Goal: Transaction & Acquisition: Purchase product/service

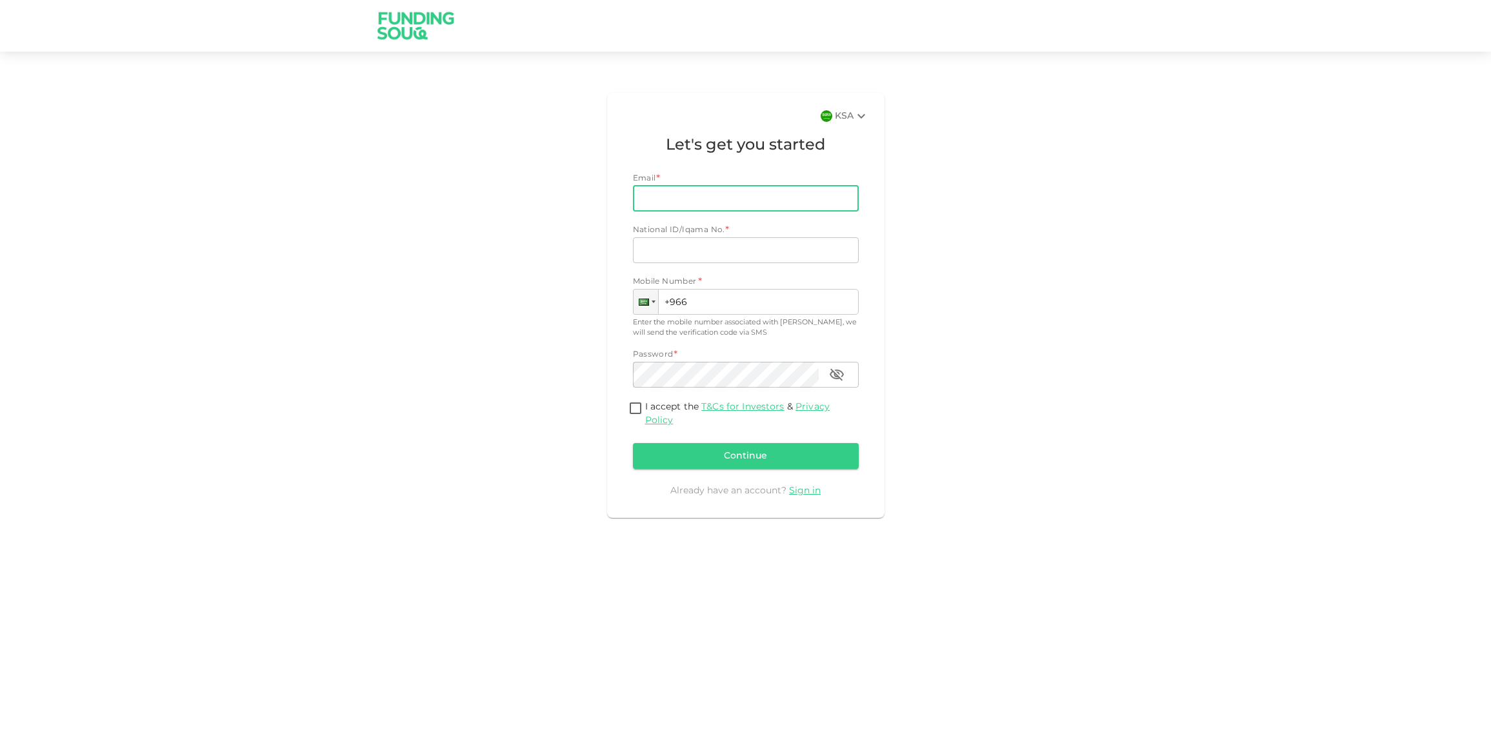
click at [684, 196] on input "Email" at bounding box center [739, 199] width 212 height 26
type input "[PERSON_NAME][EMAIL_ADDRESS][DOMAIN_NAME]"
click at [676, 248] on input "National ID/Iqama No." at bounding box center [746, 250] width 226 height 26
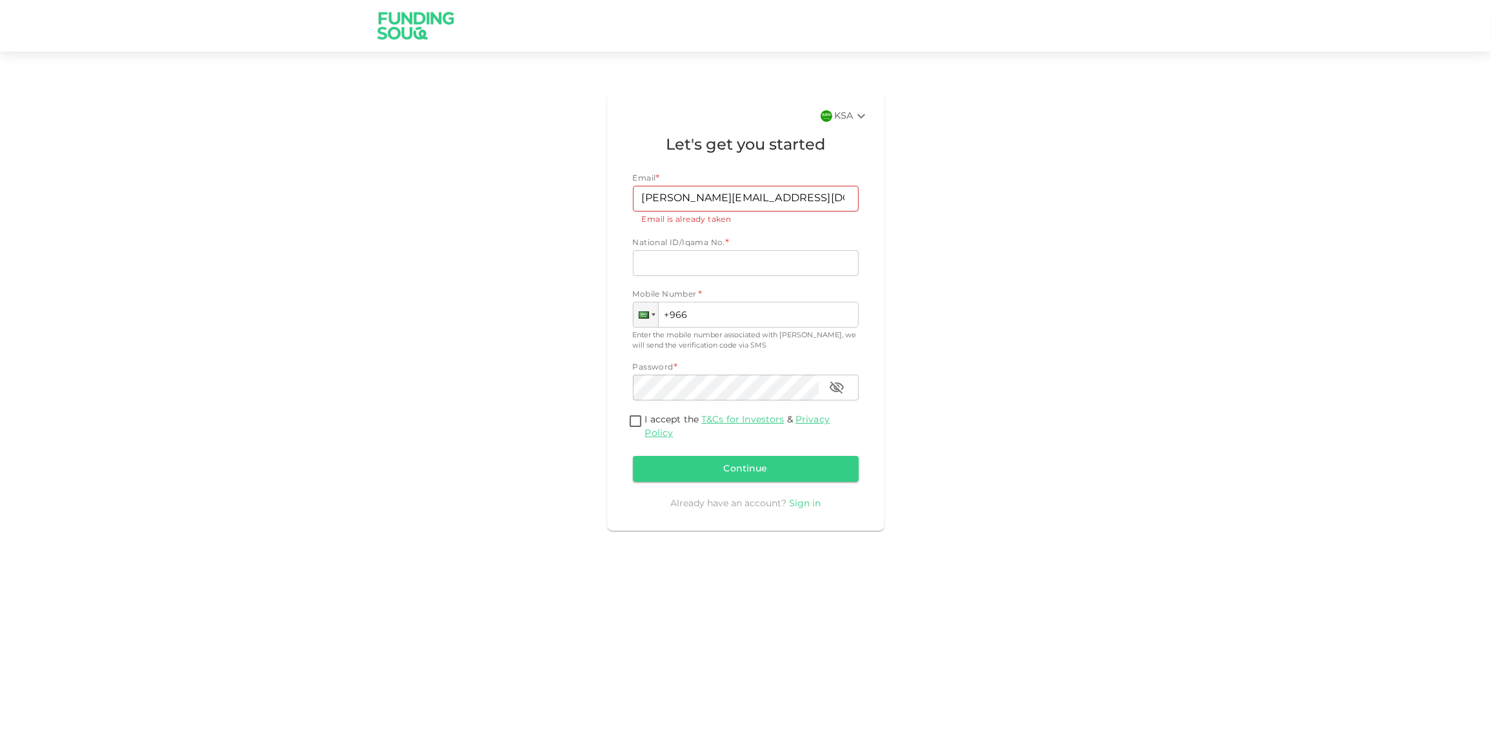
click at [812, 503] on link "Sign in" at bounding box center [805, 503] width 32 height 9
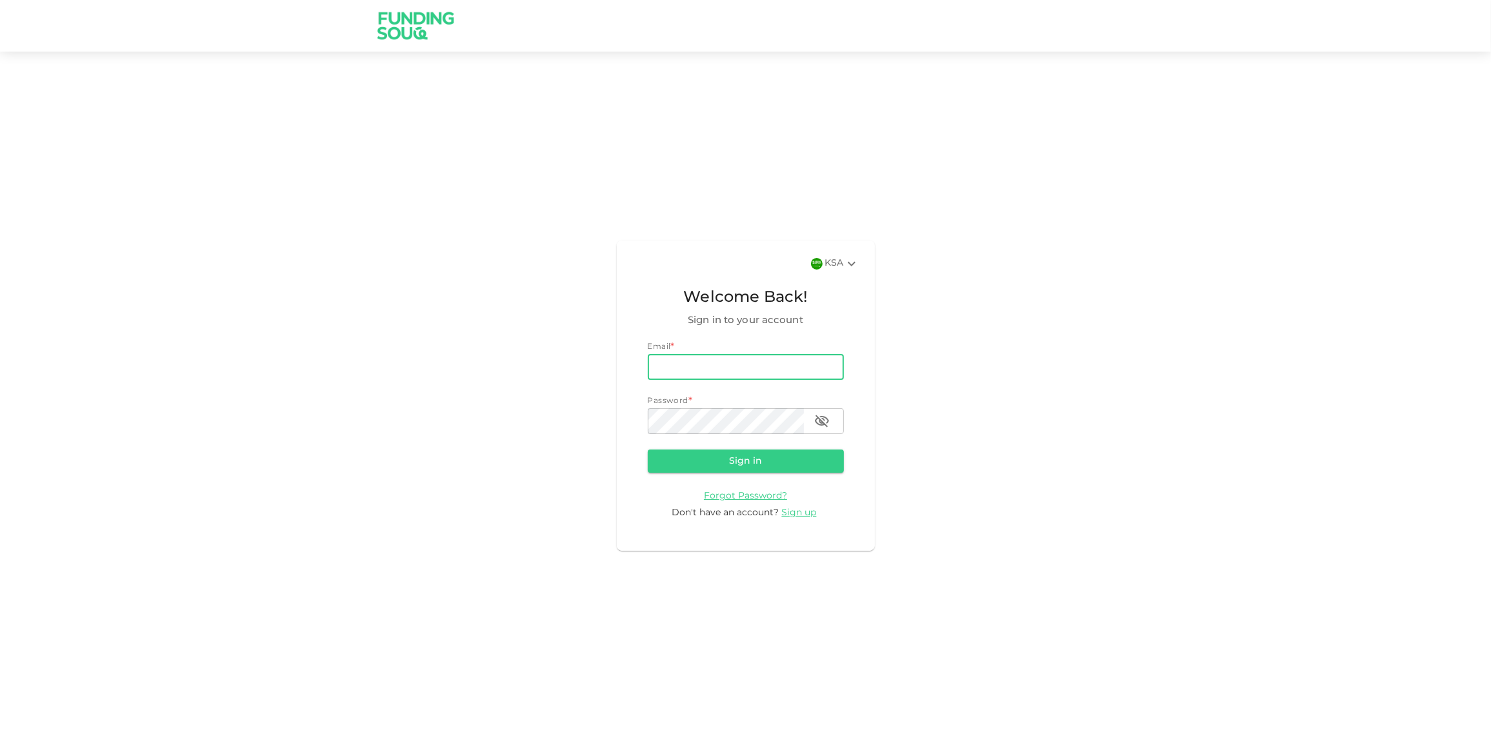
click at [688, 360] on input "email" at bounding box center [746, 367] width 196 height 26
type input "waqar.ul.hassan2008@gmail.com"
click at [753, 463] on button "Sign in" at bounding box center [746, 461] width 196 height 23
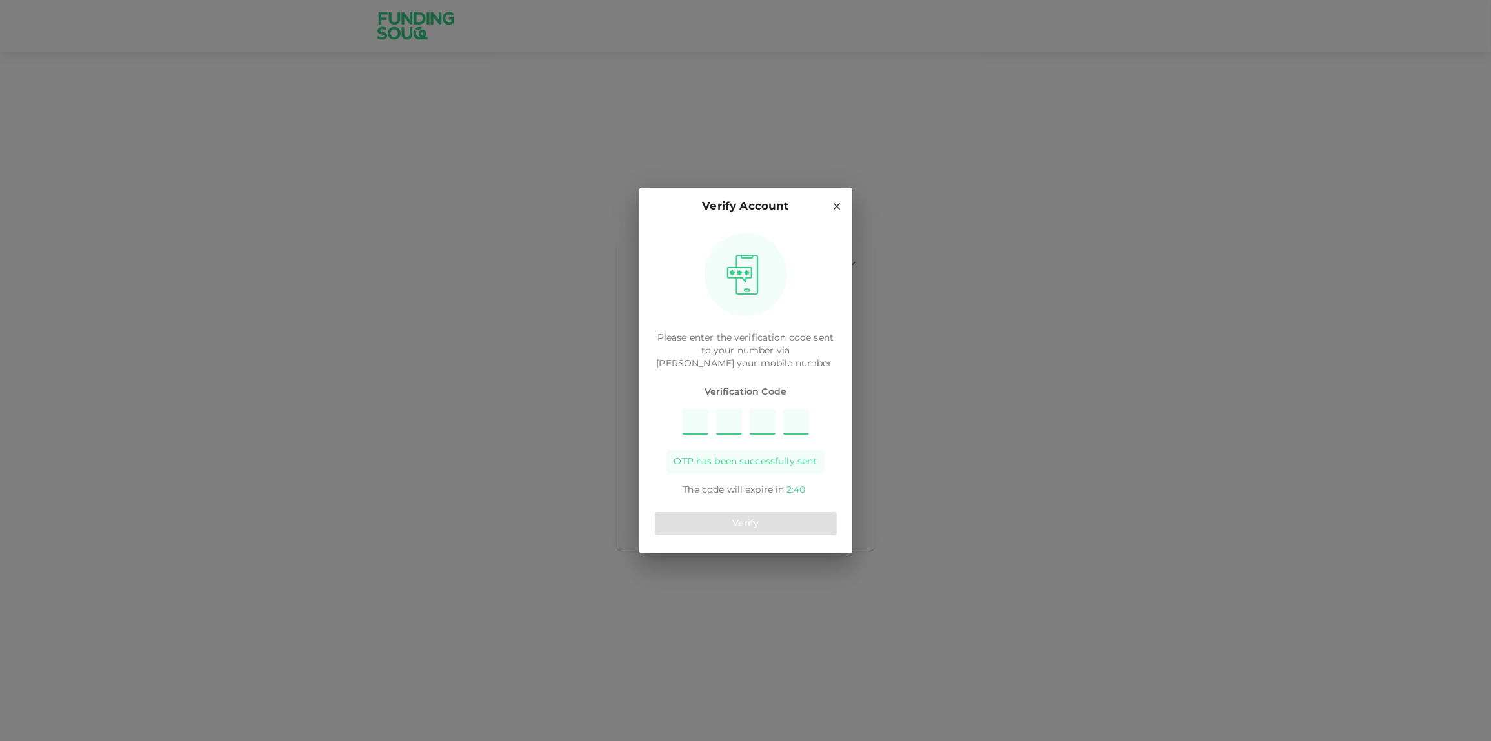
type input "7"
type input "3"
type input "6"
type input "2"
click at [785, 530] on button "Verify" at bounding box center [746, 523] width 182 height 23
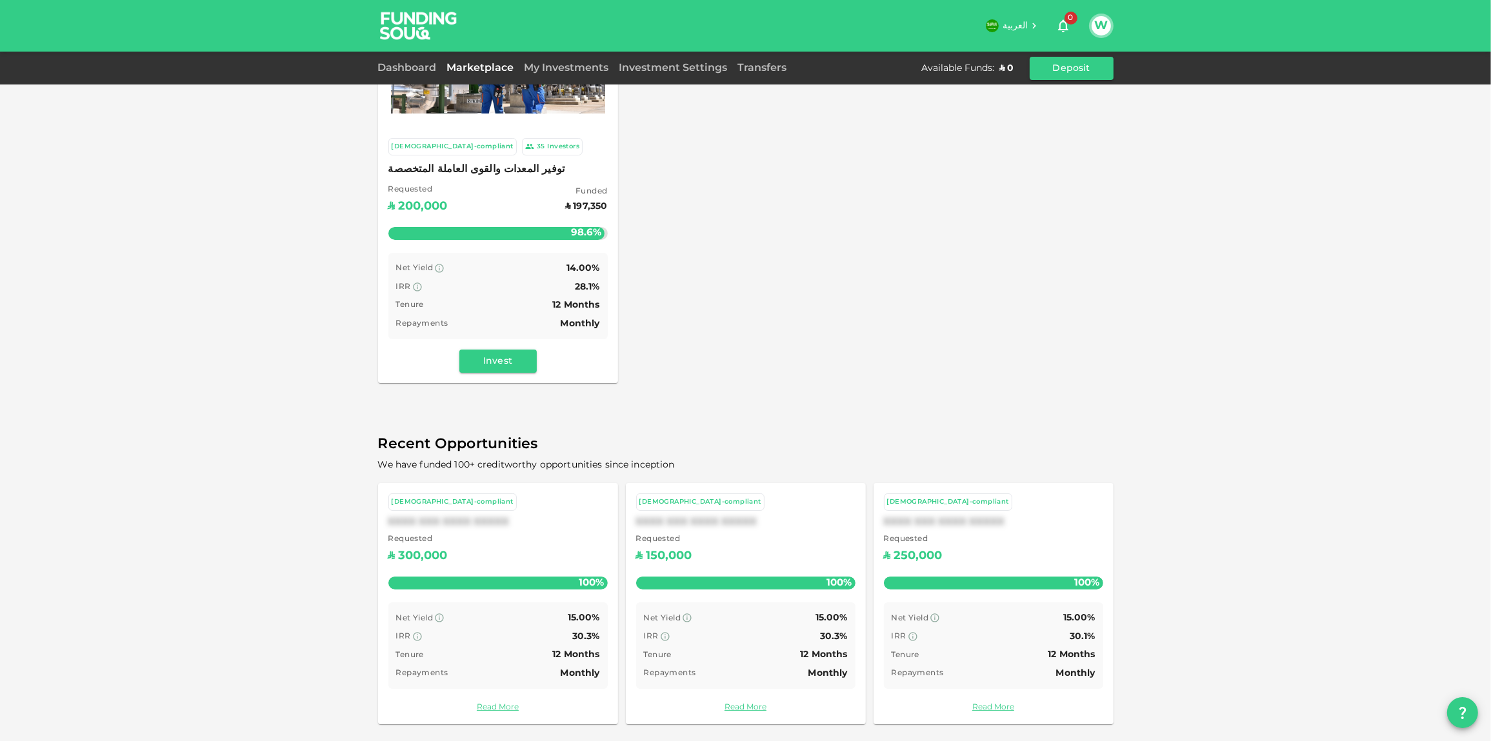
scroll to position [115, 0]
click at [505, 298] on div "Tenure 12 Months" at bounding box center [498, 305] width 204 height 16
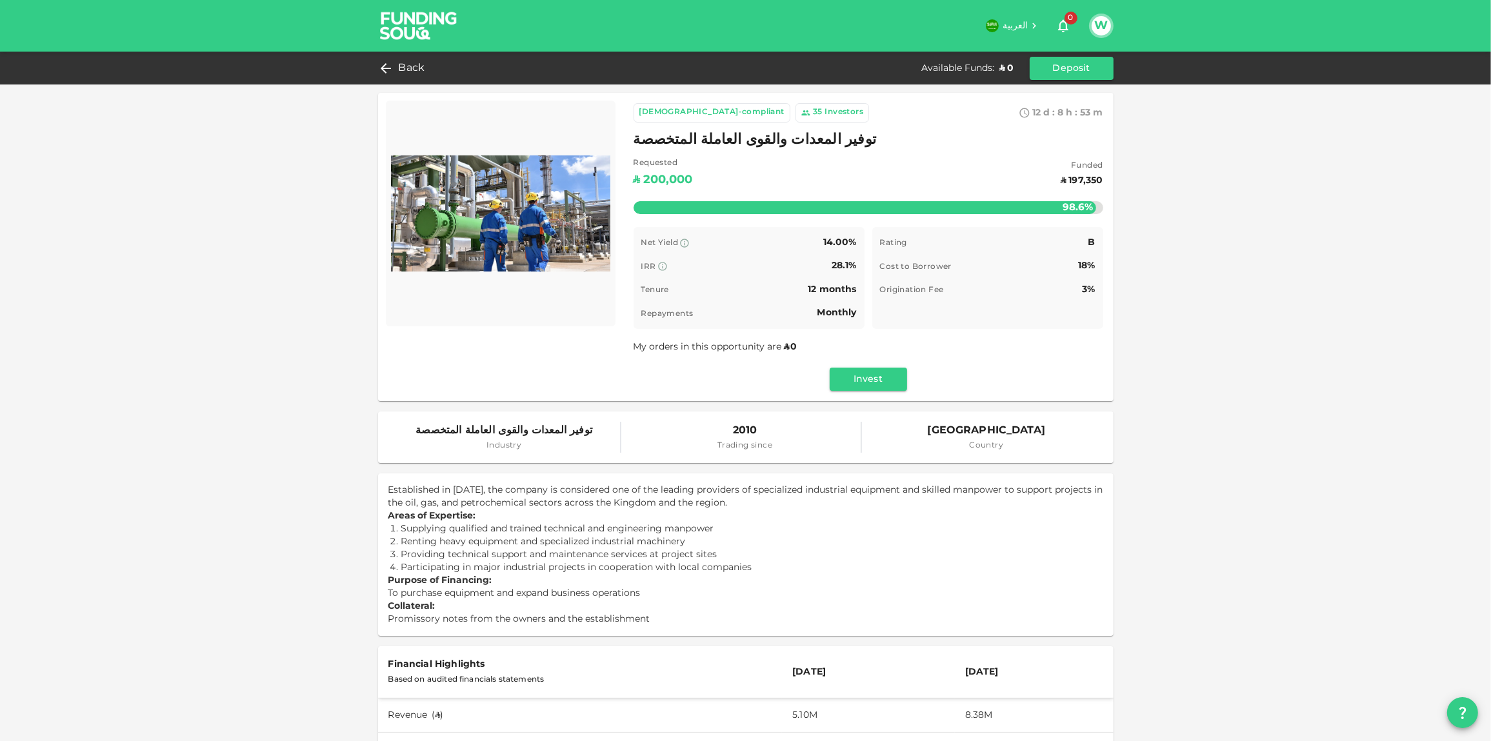
click at [739, 438] on span "2010" at bounding box center [744, 431] width 55 height 18
click at [389, 66] on icon at bounding box center [382, 68] width 15 height 15
